Goal: Navigation & Orientation: Find specific page/section

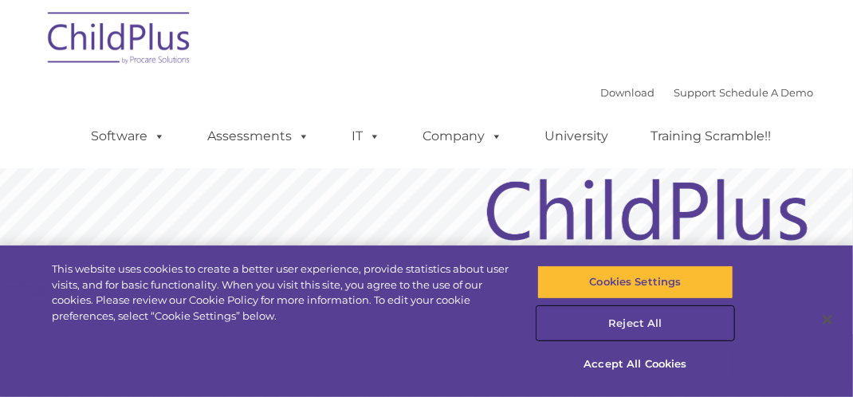
click at [634, 325] on button "Reject All" at bounding box center [635, 323] width 196 height 33
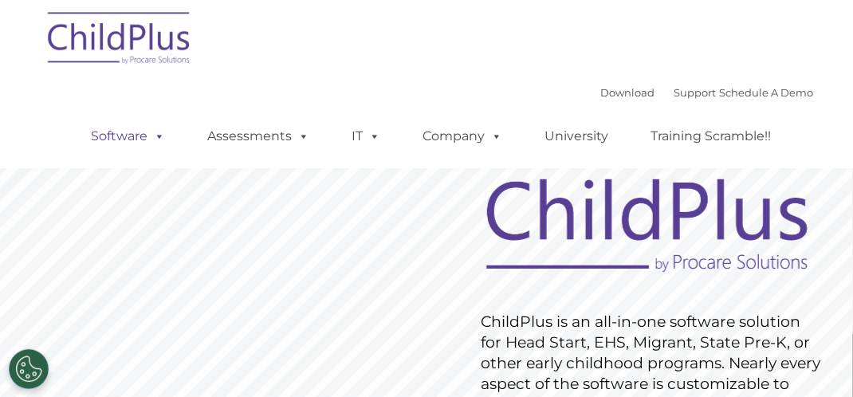
click at [102, 130] on link "Software" at bounding box center [128, 136] width 106 height 32
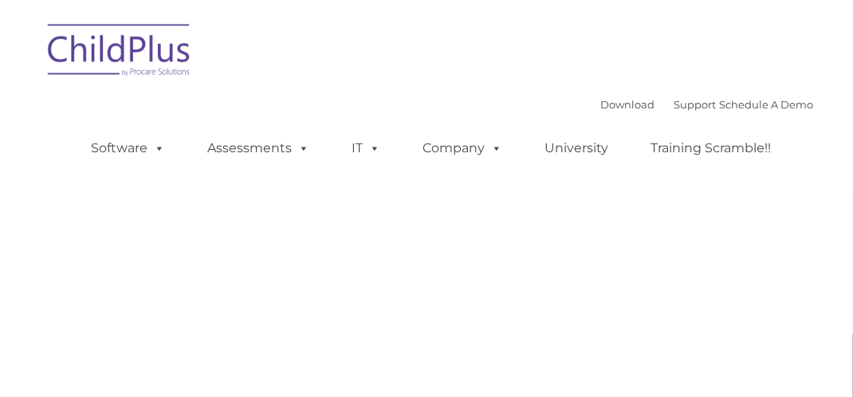
type input ""
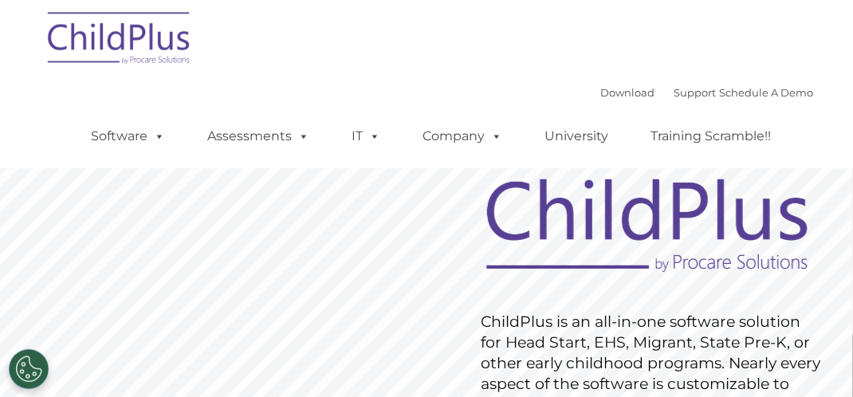
click at [100, 53] on img at bounding box center [119, 41] width 159 height 80
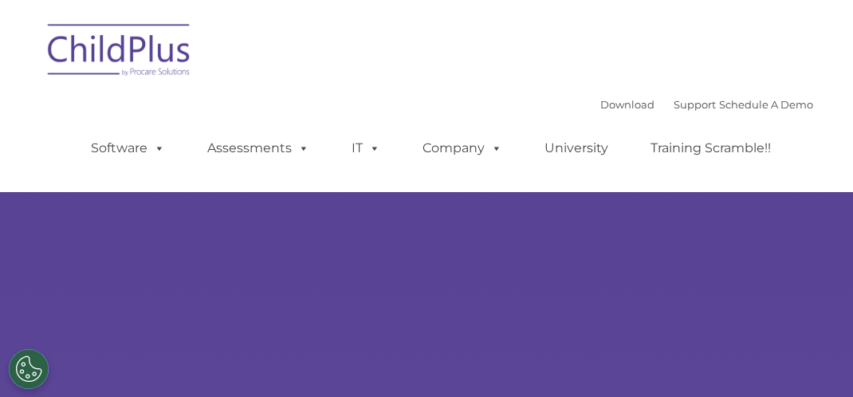
type input ""
select select "MEDIUM"
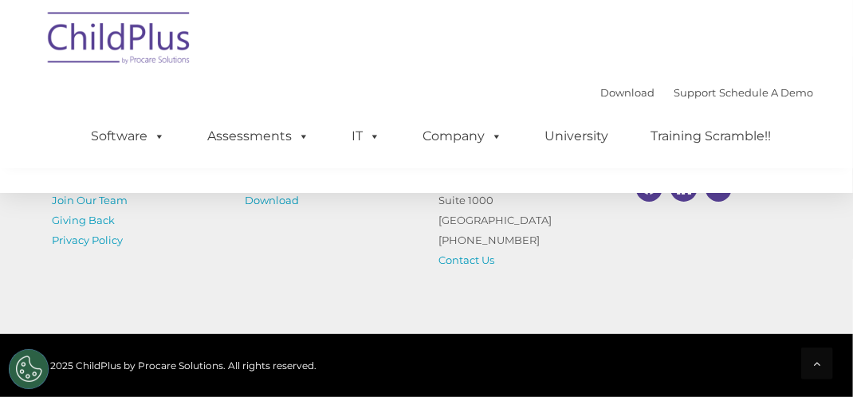
scroll to position [1976, 0]
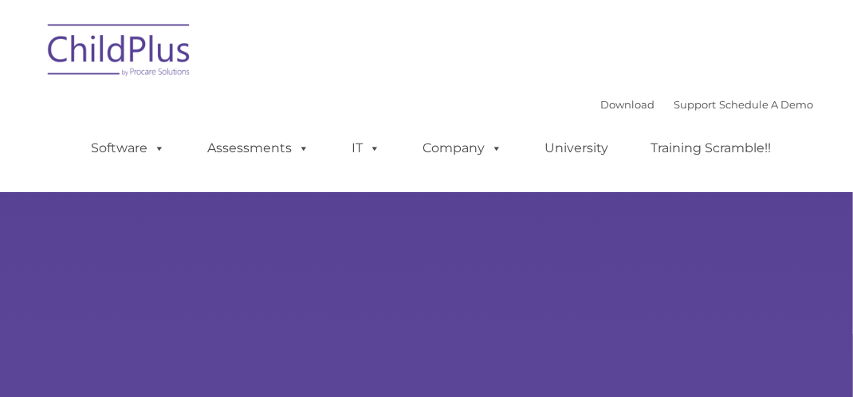
type input ""
select select "MEDIUM"
